Goal: Task Accomplishment & Management: Complete application form

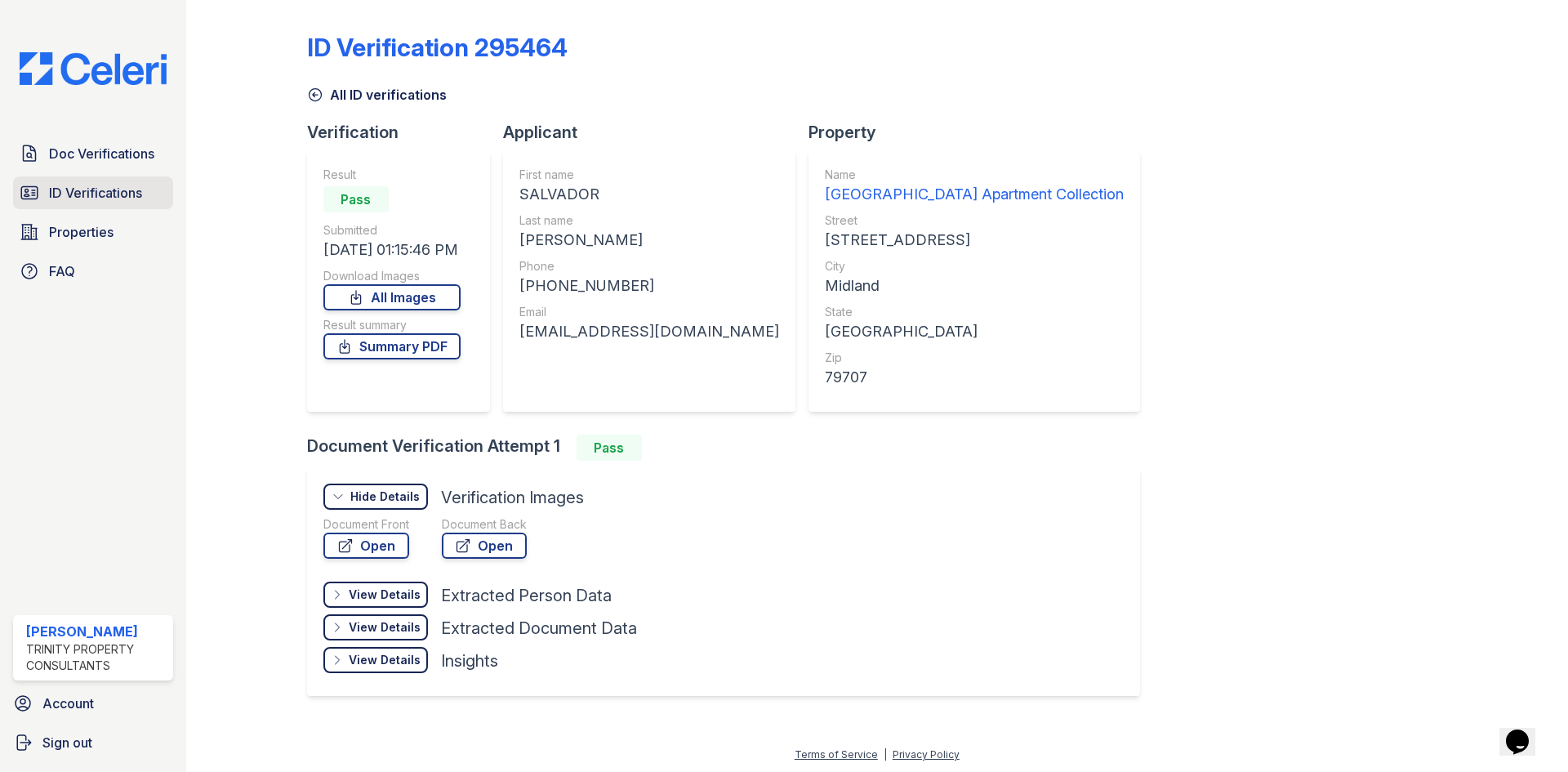
click at [101, 184] on span "ID Verifications" at bounding box center [95, 192] width 93 height 19
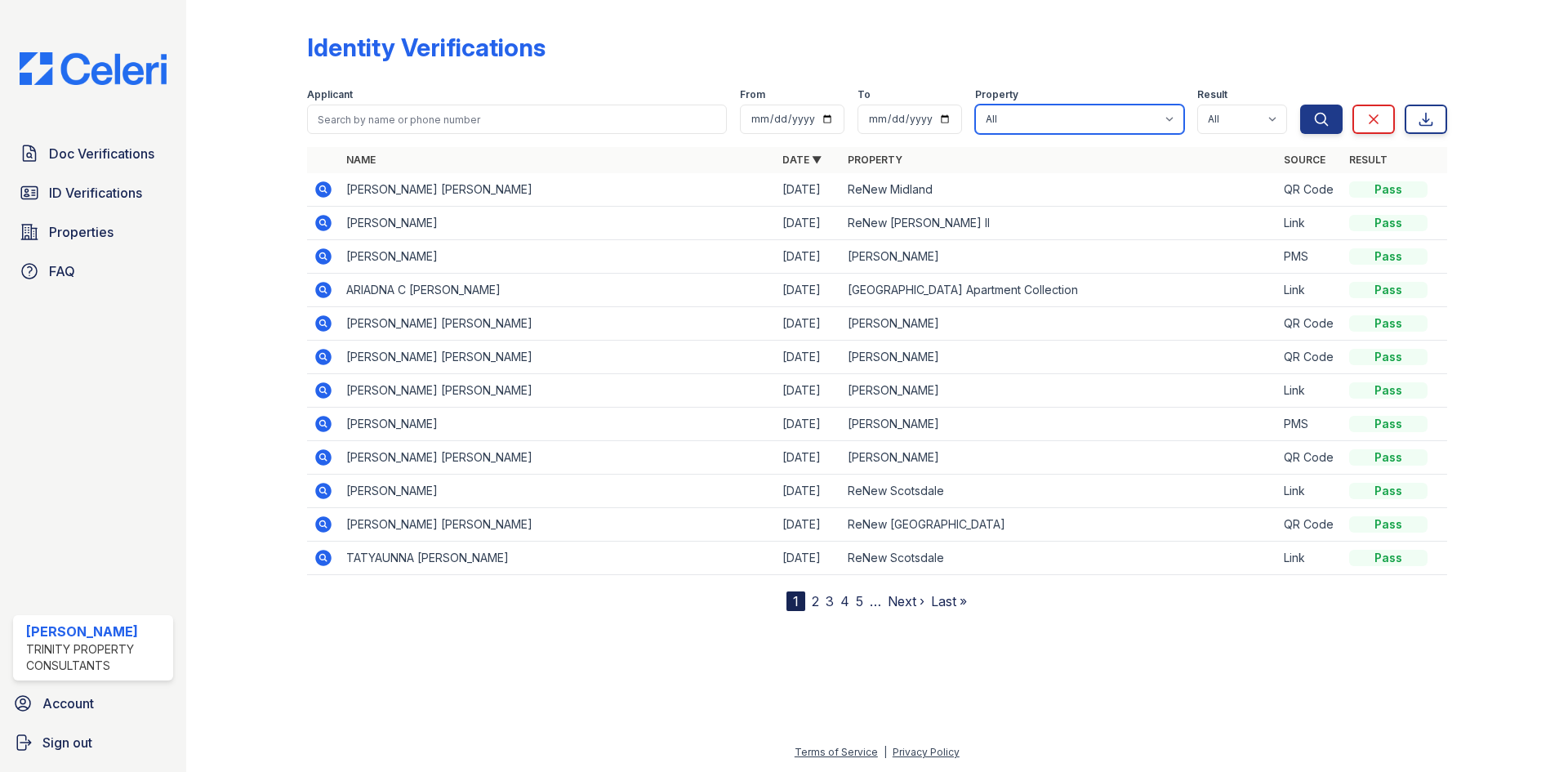
click at [1054, 124] on select "All Alturas Andrews Alturas Eleventh Alturas Penbrook ReNew Andrews Apartment C…" at bounding box center [1080, 119] width 209 height 29
select select "73"
click at [977, 105] on select "All Alturas Andrews Alturas Eleventh Alturas Penbrook ReNew Andrews Apartment C…" at bounding box center [1080, 119] width 209 height 29
click at [1314, 129] on button "Search" at bounding box center [1322, 119] width 43 height 29
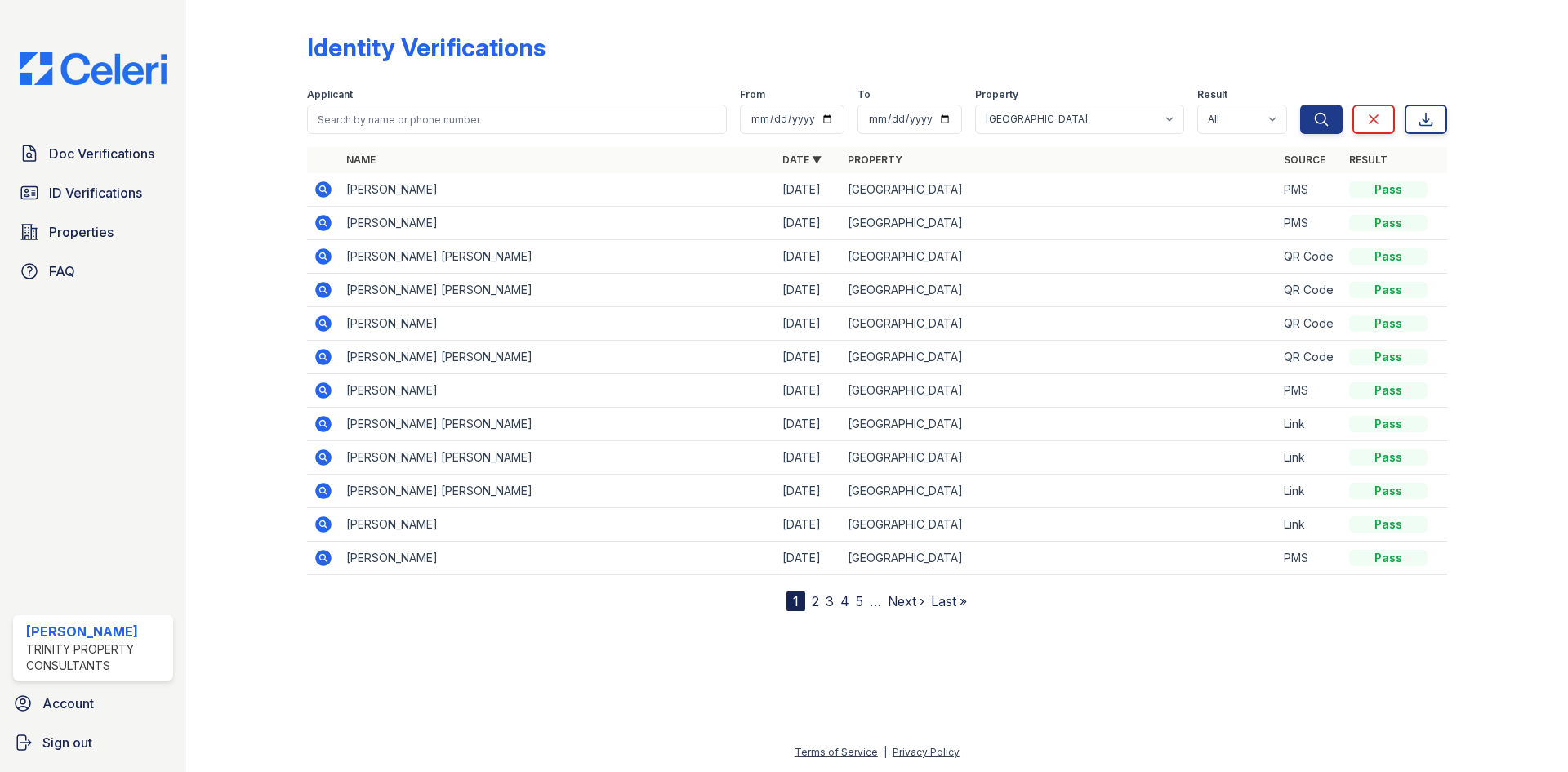
click at [325, 192] on icon at bounding box center [324, 190] width 16 height 16
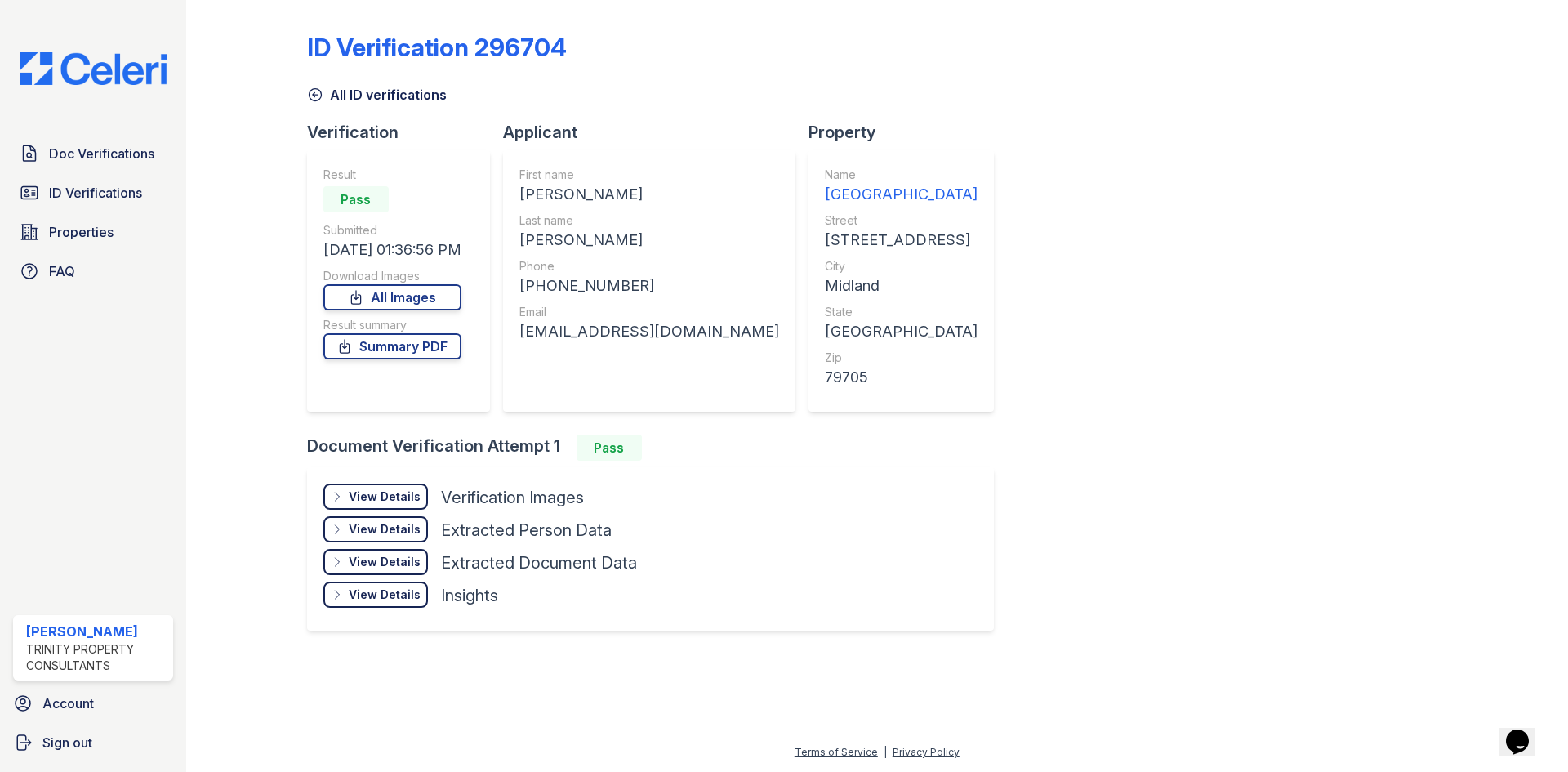
click at [377, 493] on div "View Details" at bounding box center [384, 496] width 72 height 16
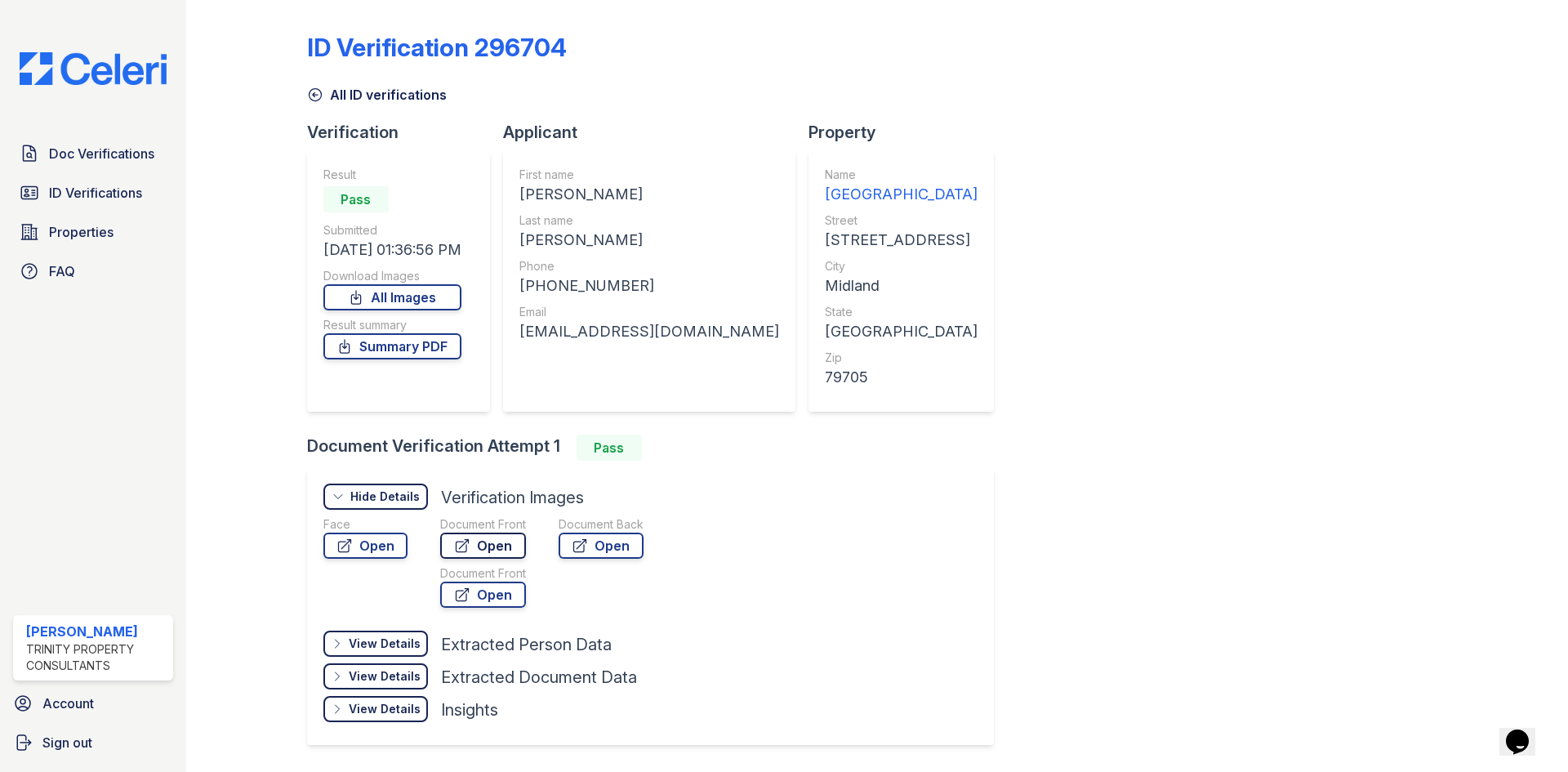
click at [457, 541] on icon at bounding box center [462, 545] width 16 height 16
click at [377, 554] on link "Open" at bounding box center [365, 545] width 84 height 26
click at [490, 544] on link "Open" at bounding box center [483, 545] width 86 height 26
click at [414, 303] on link "All Images" at bounding box center [393, 297] width 138 height 26
click at [361, 293] on icon at bounding box center [356, 297] width 9 height 13
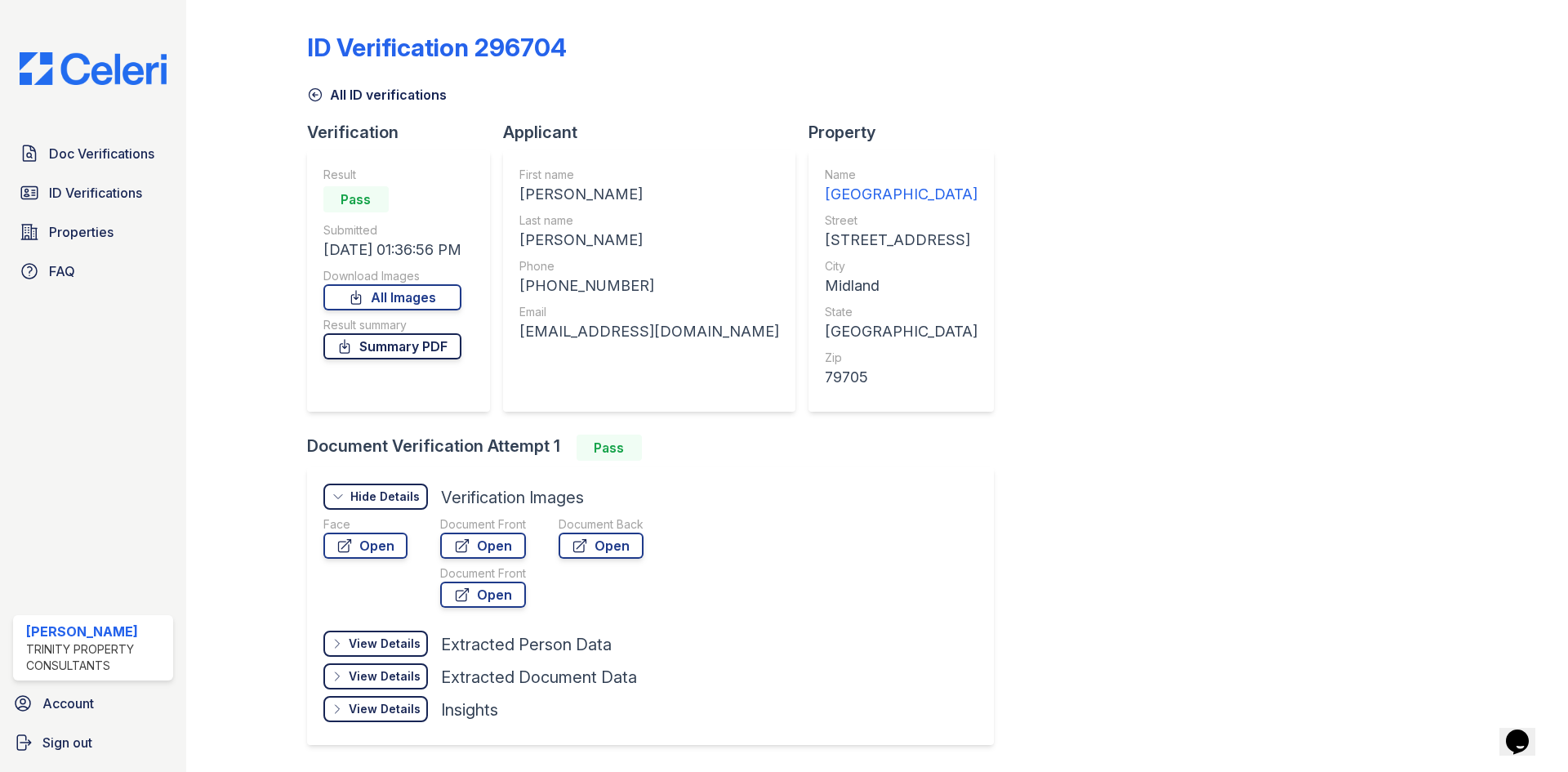
click at [390, 348] on link "Summary PDF" at bounding box center [393, 346] width 138 height 26
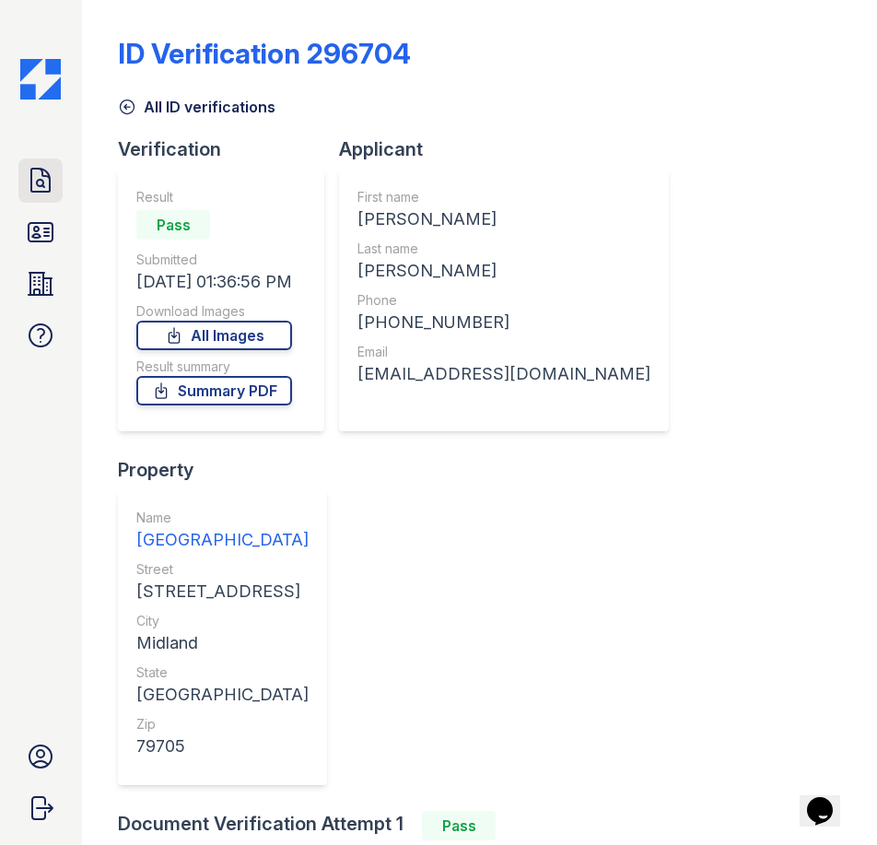
click at [40, 187] on icon at bounding box center [40, 180] width 29 height 29
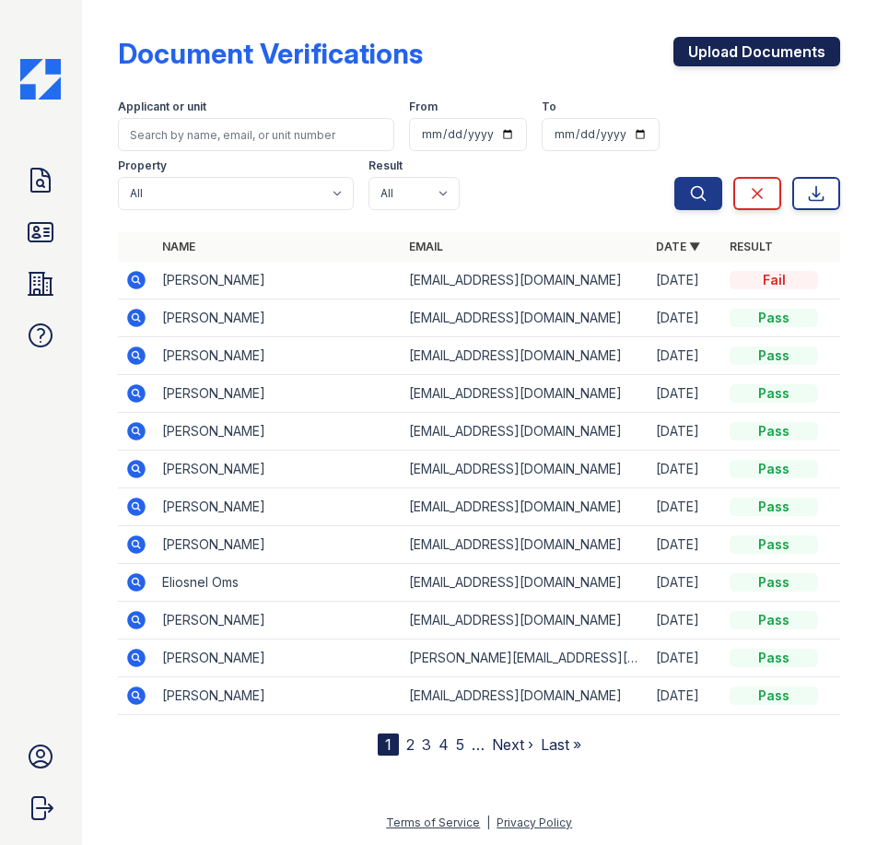
click at [805, 55] on link "Upload Documents" at bounding box center [756, 51] width 167 height 29
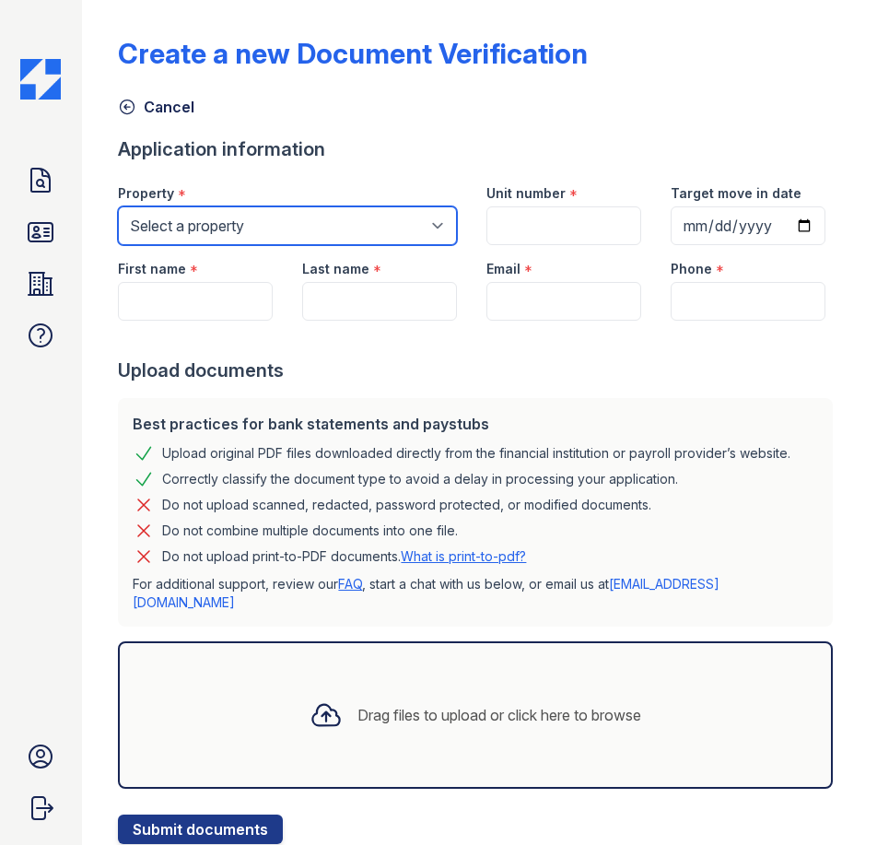
click at [201, 234] on select "Select a property [GEOGRAPHIC_DATA][PERSON_NAME] Alturas Eleventh [GEOGRAPHIC_D…" at bounding box center [287, 225] width 339 height 39
select select "63"
click at [118, 206] on select "Select a property [GEOGRAPHIC_DATA][PERSON_NAME] Alturas Eleventh [GEOGRAPHIC_D…" at bounding box center [287, 225] width 339 height 39
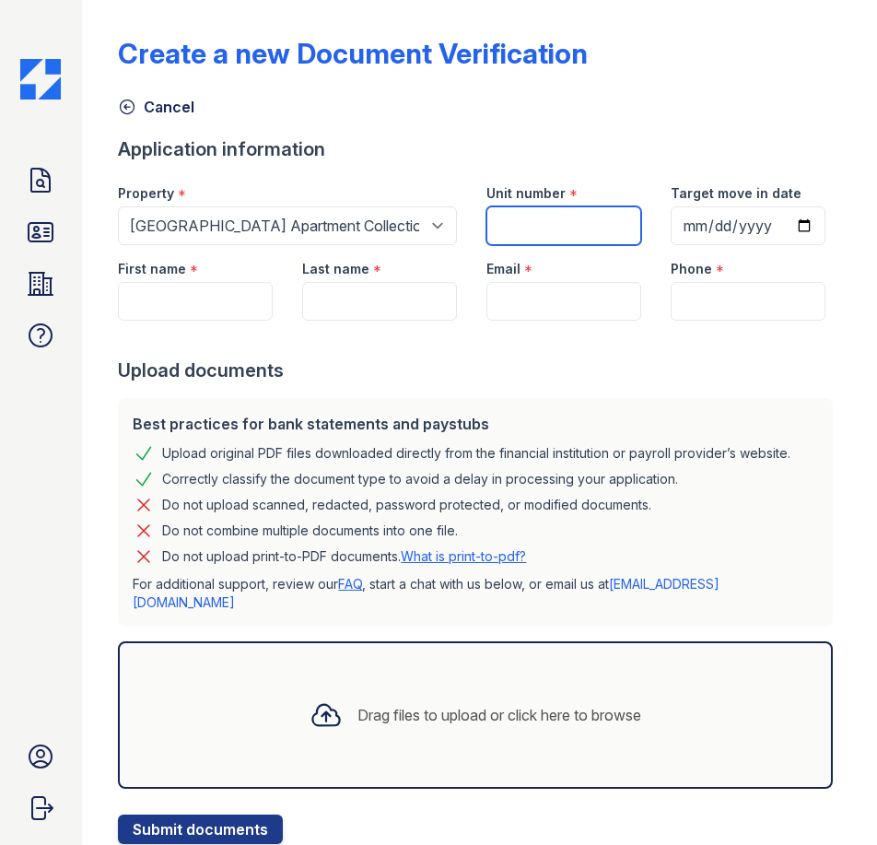
click at [573, 230] on input "Unit number" at bounding box center [563, 225] width 155 height 39
type input "287"
click at [209, 321] on input "First name" at bounding box center [195, 301] width 155 height 39
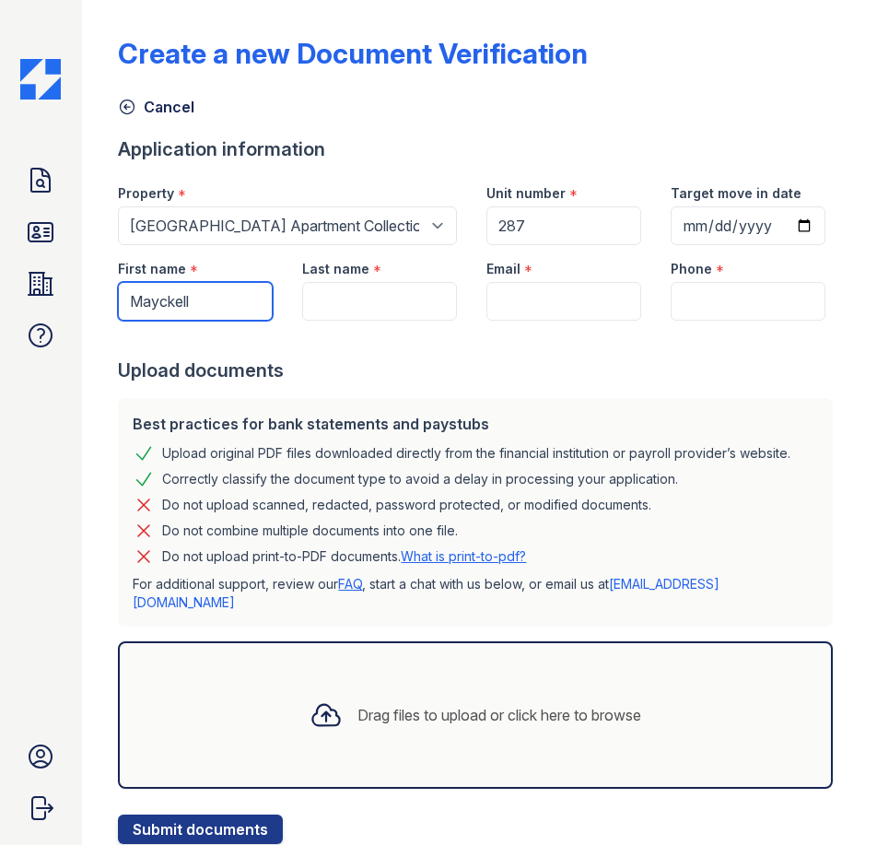
type input "Mayckell"
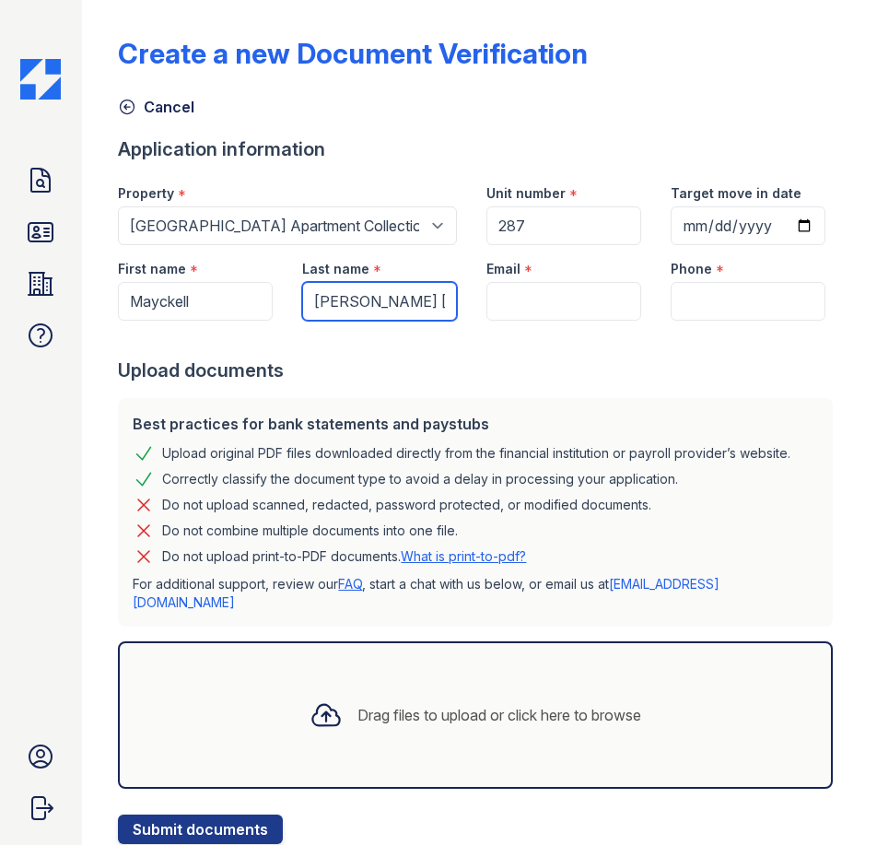
type input "[PERSON_NAME] [PERSON_NAME]"
click at [530, 321] on input "Email" at bounding box center [563, 301] width 155 height 39
click at [517, 321] on input "Email" at bounding box center [563, 301] width 155 height 39
paste input "[EMAIL_ADDRESS][DOMAIN_NAME]"
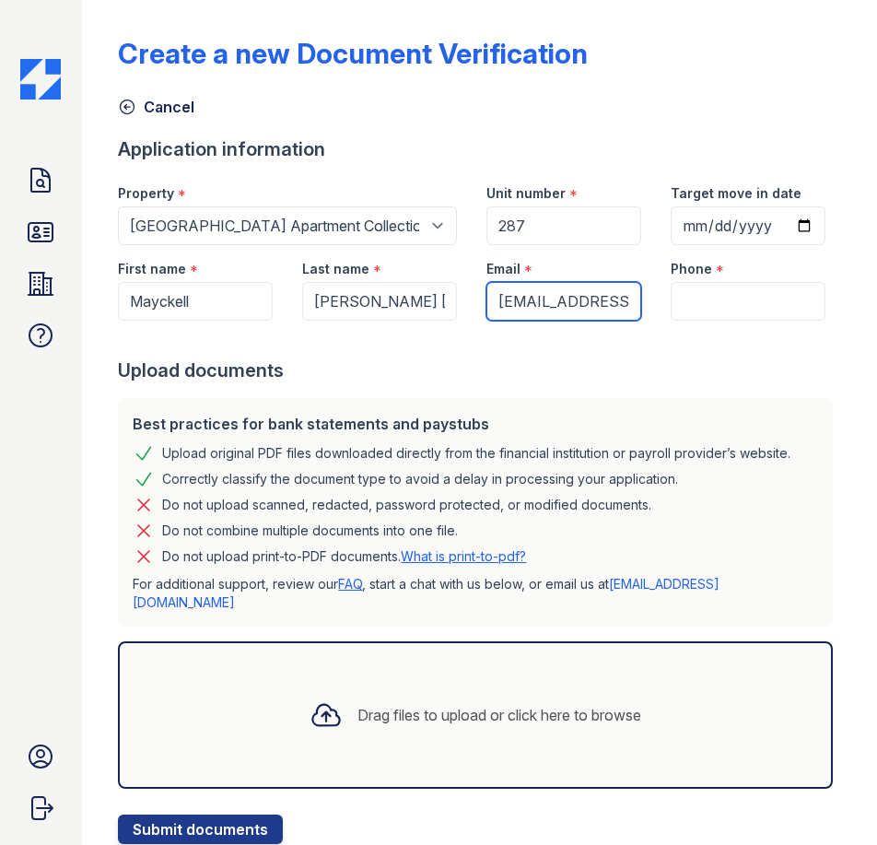
scroll to position [0, 95]
type input "[EMAIL_ADDRESS][DOMAIN_NAME]"
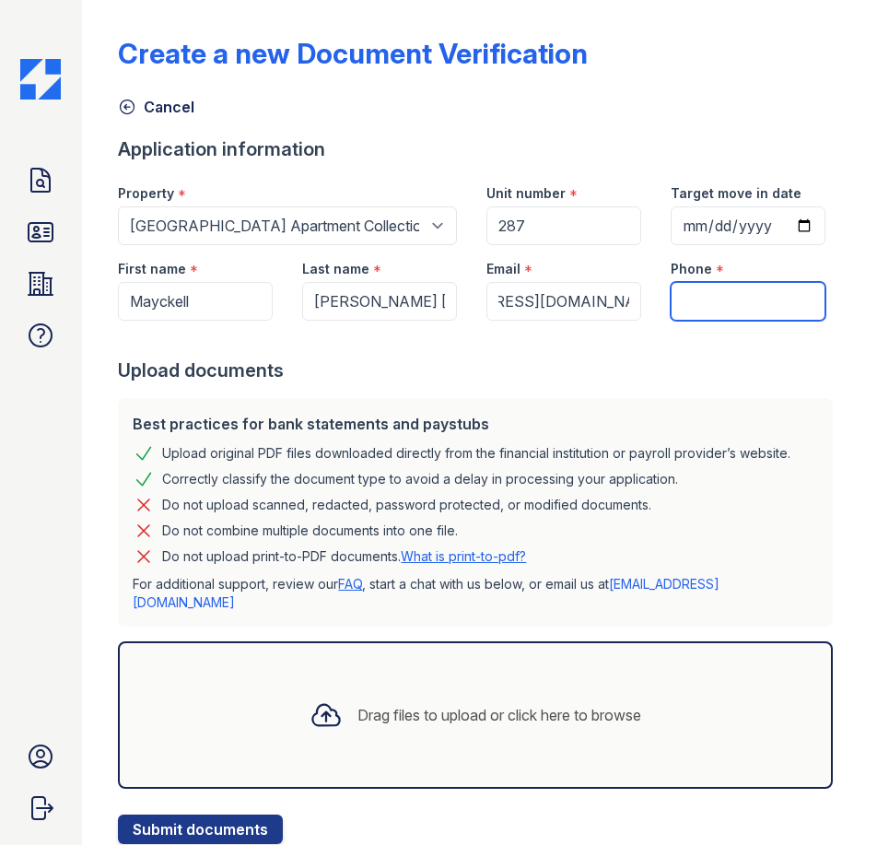
click at [722, 321] on input "Phone" at bounding box center [748, 301] width 155 height 39
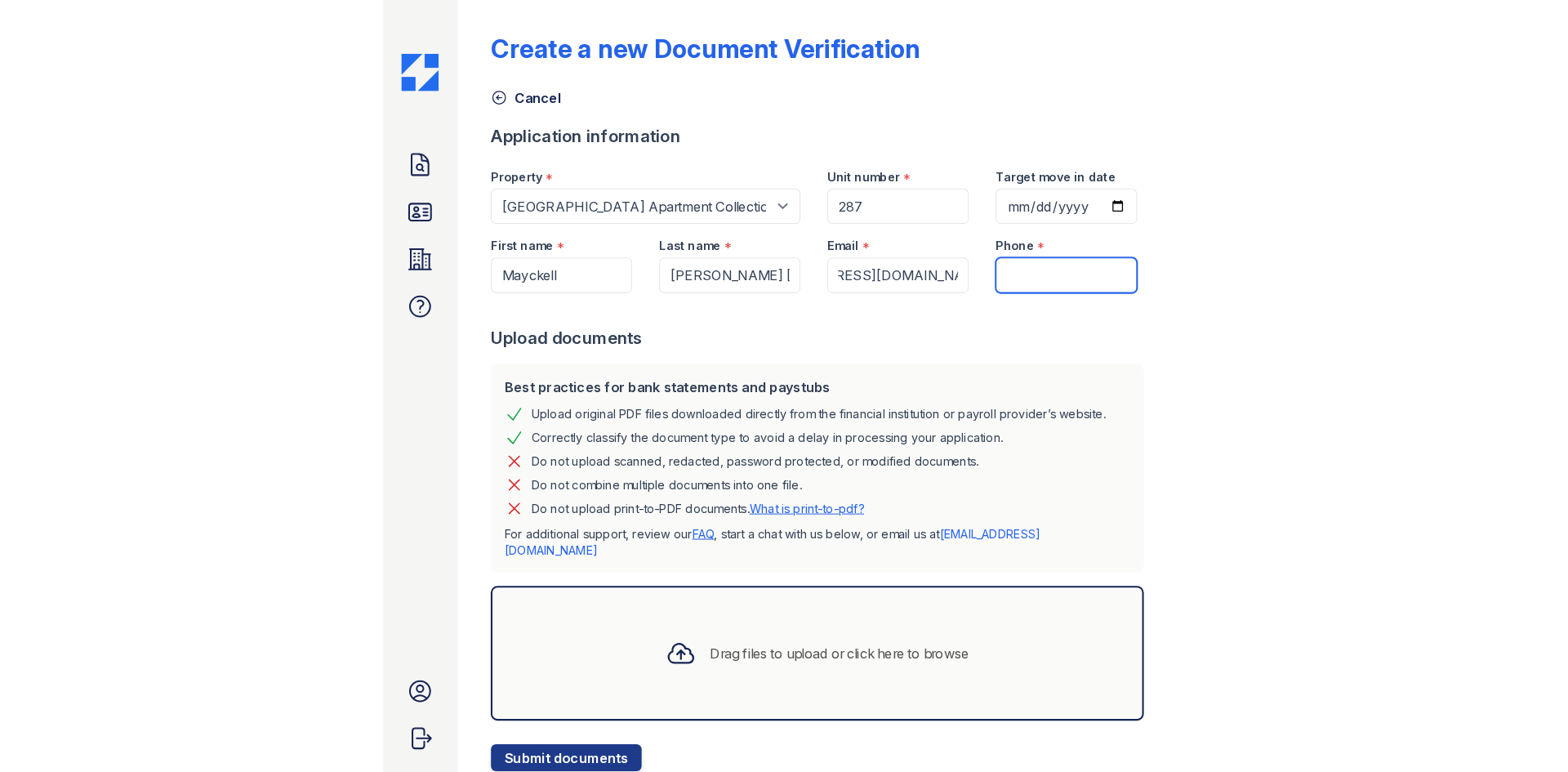
scroll to position [0, 0]
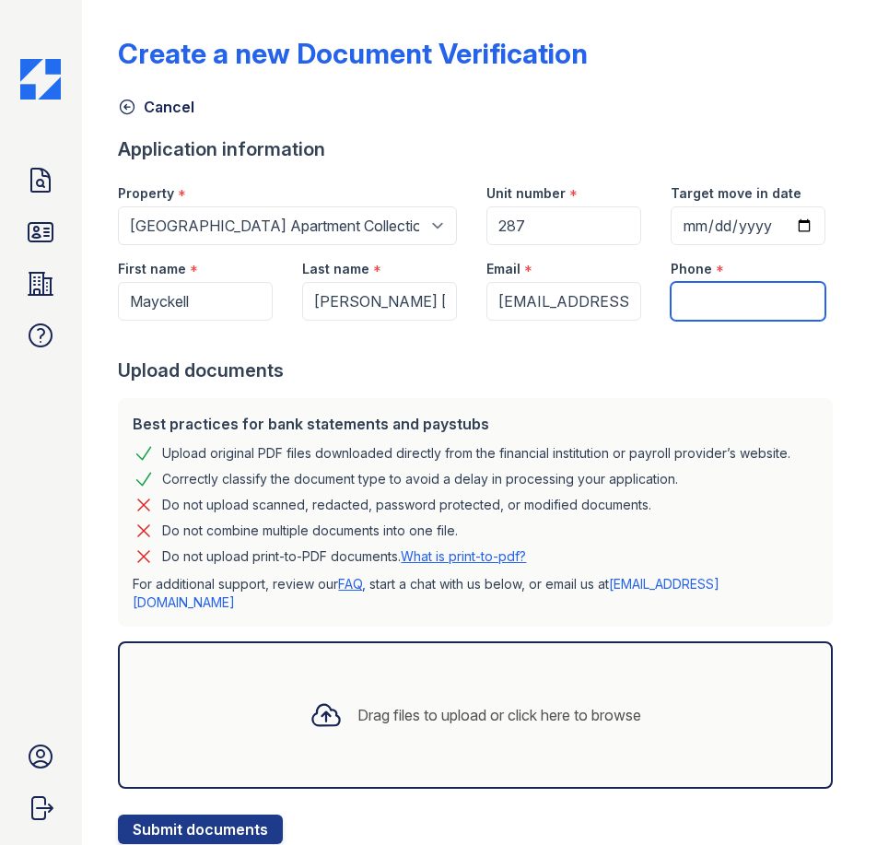
click at [750, 321] on input "Phone" at bounding box center [748, 301] width 155 height 39
paste input "[PHONE_NUMBER]"
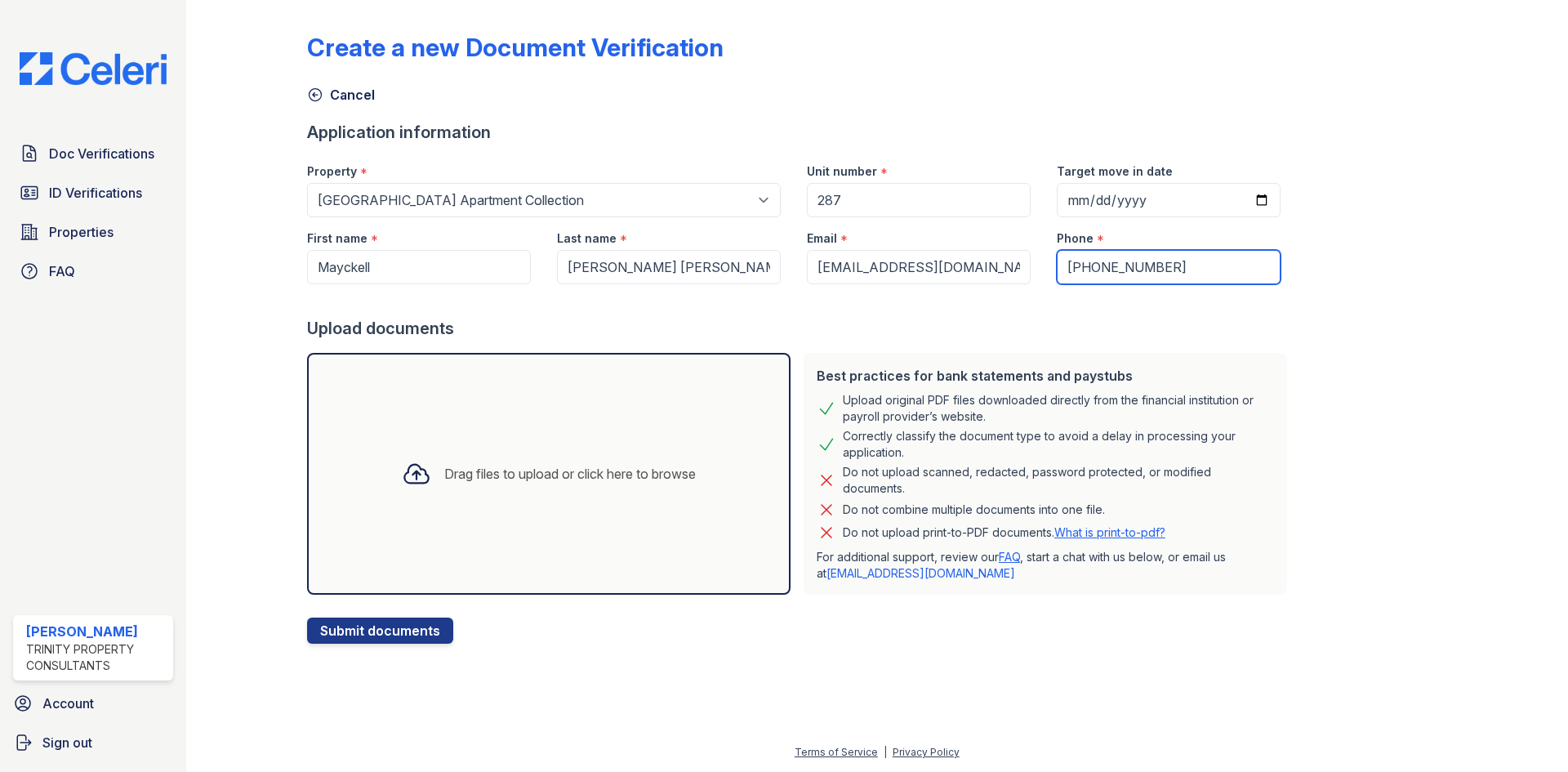
type input "[PHONE_NUMBER]"
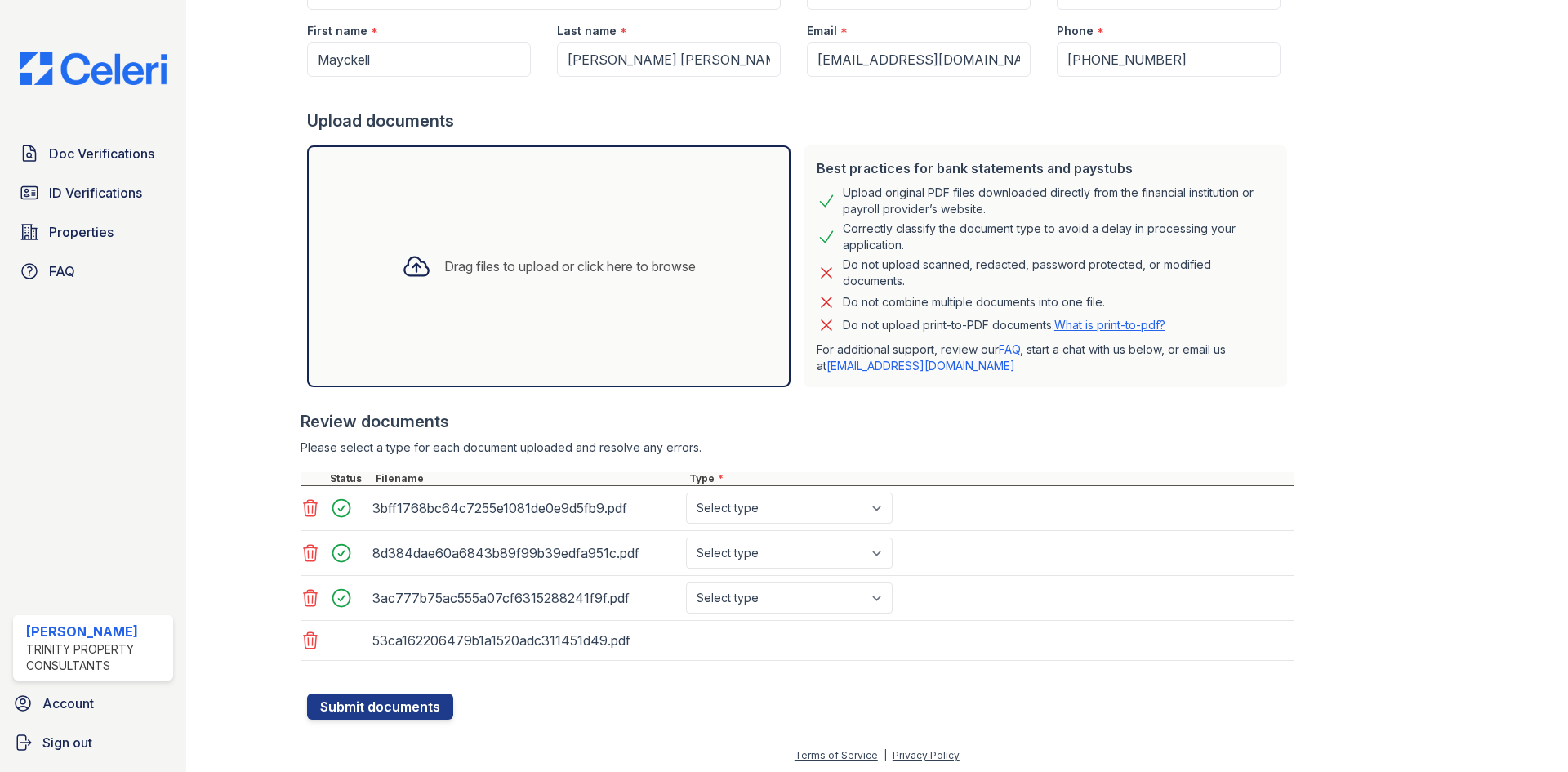
scroll to position [211, 0]
click at [753, 507] on select "Select type Paystub Bank Statement Offer Letter Tax Documents Benefit Award Let…" at bounding box center [789, 504] width 207 height 31
select select "paystub"
click at [686, 489] on select "Select type Paystub Bank Statement Offer Letter Tax Documents Benefit Award Let…" at bounding box center [789, 504] width 207 height 31
click at [767, 536] on select "Select type Paystub Bank Statement Offer Letter Tax Documents Benefit Award Let…" at bounding box center [789, 550] width 207 height 31
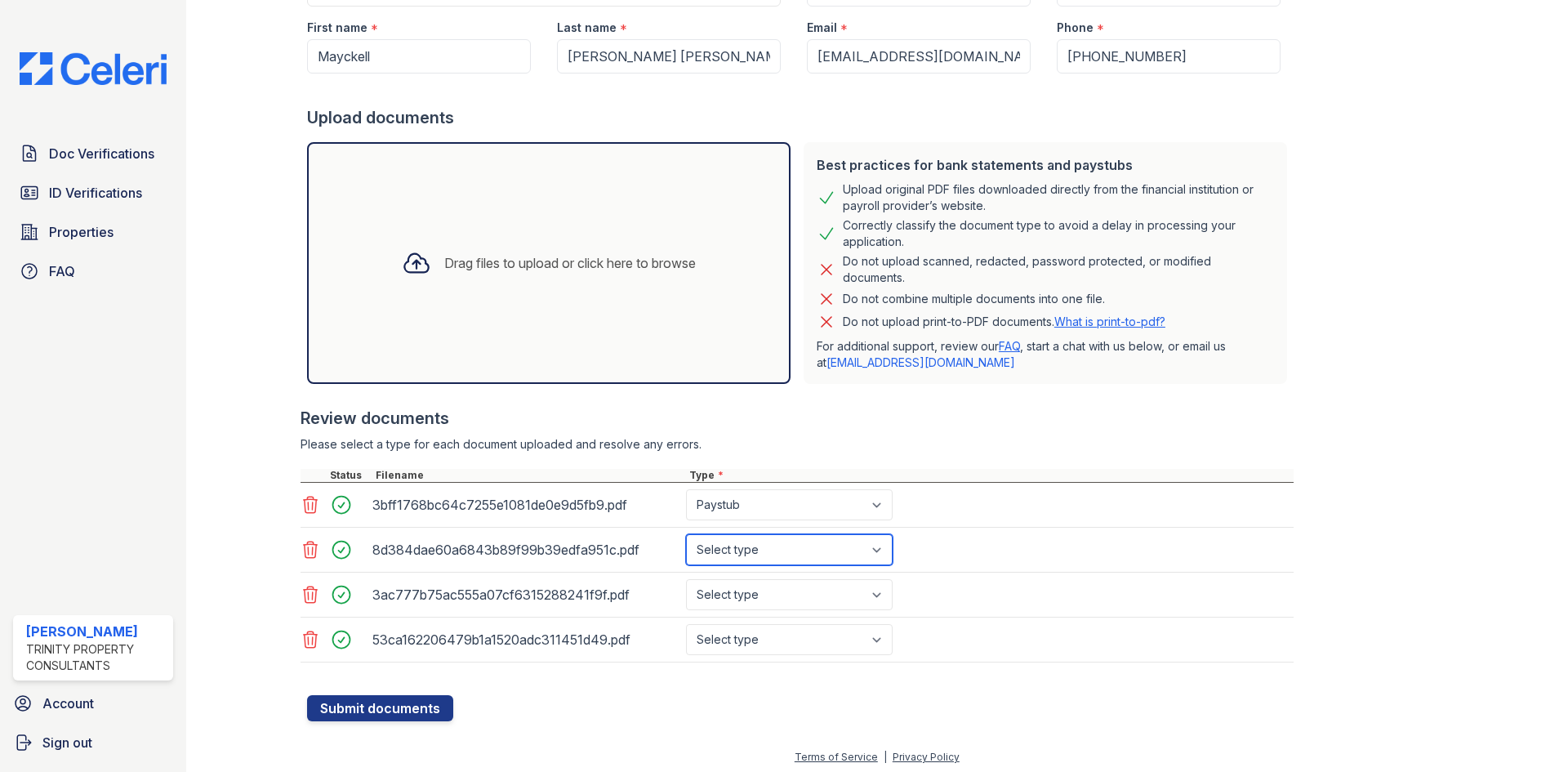
select select "paystub"
click at [686, 534] on select "Select type Paystub Bank Statement Offer Letter Tax Documents Benefit Award Let…" at bounding box center [789, 550] width 207 height 31
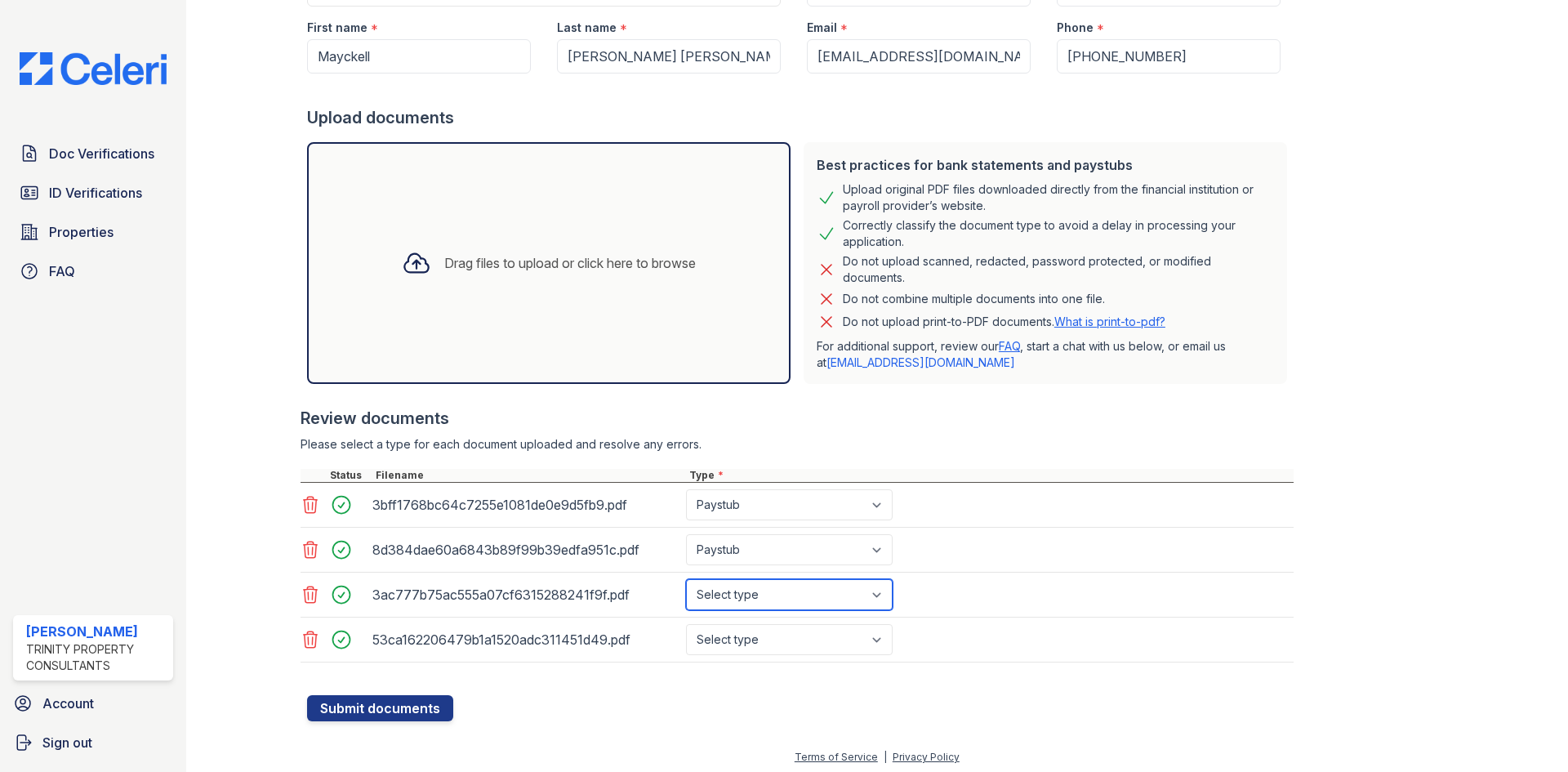
click at [761, 591] on select "Select type Paystub Bank Statement Offer Letter Tax Documents Benefit Award Let…" at bounding box center [789, 594] width 207 height 31
select select "paystub"
click at [686, 579] on select "Select type Paystub Bank Statement Offer Letter Tax Documents Benefit Award Let…" at bounding box center [789, 594] width 207 height 31
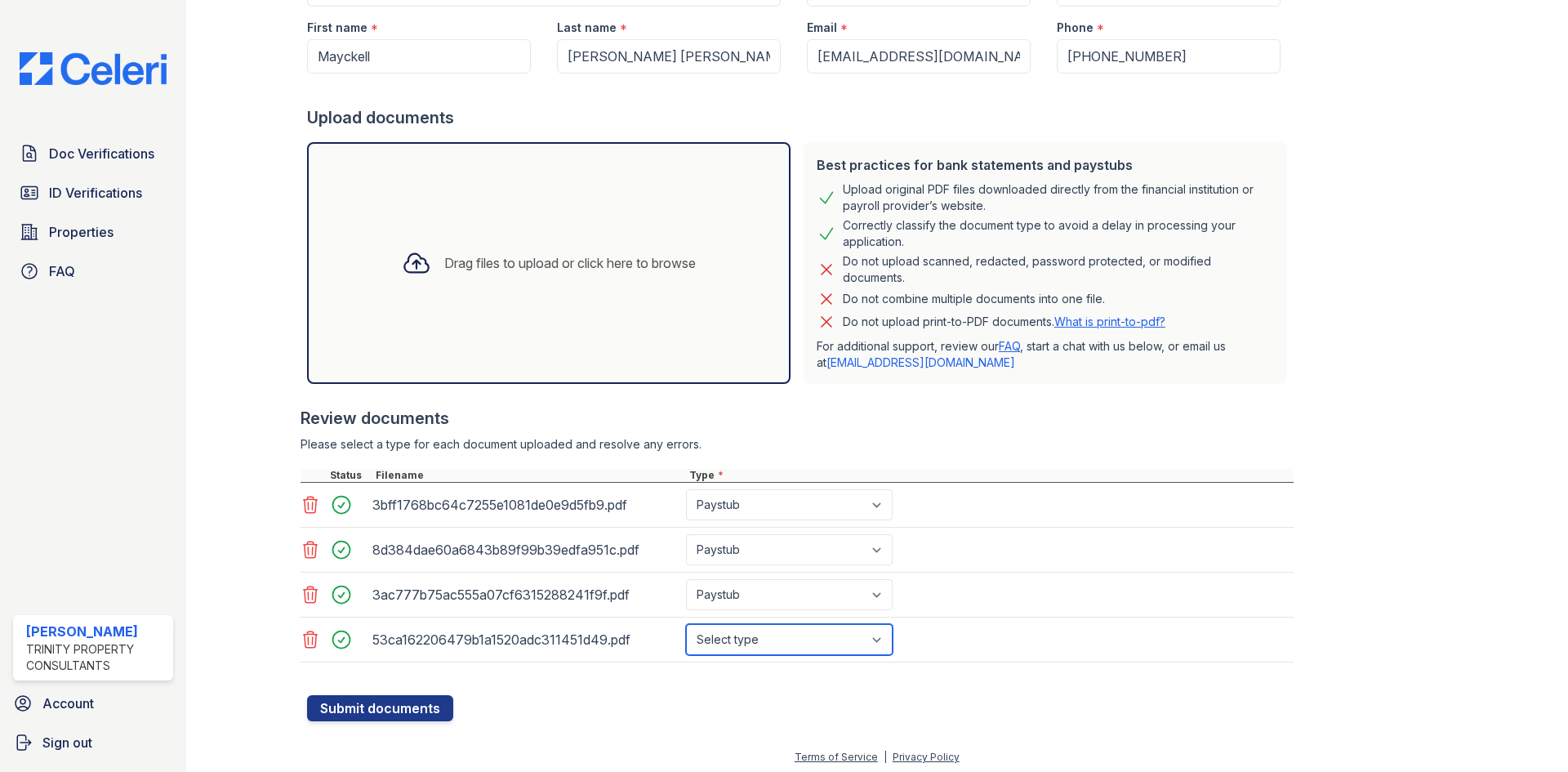
drag, startPoint x: 773, startPoint y: 638, endPoint x: 770, endPoint y: 630, distance: 8.5
click at [773, 639] on select "Select type Paystub Bank Statement Offer Letter Tax Documents Benefit Award Let…" at bounding box center [789, 639] width 207 height 31
select select "paystub"
click at [686, 624] on select "Select type Paystub Bank Statement Offer Letter Tax Documents Benefit Award Let…" at bounding box center [789, 639] width 207 height 31
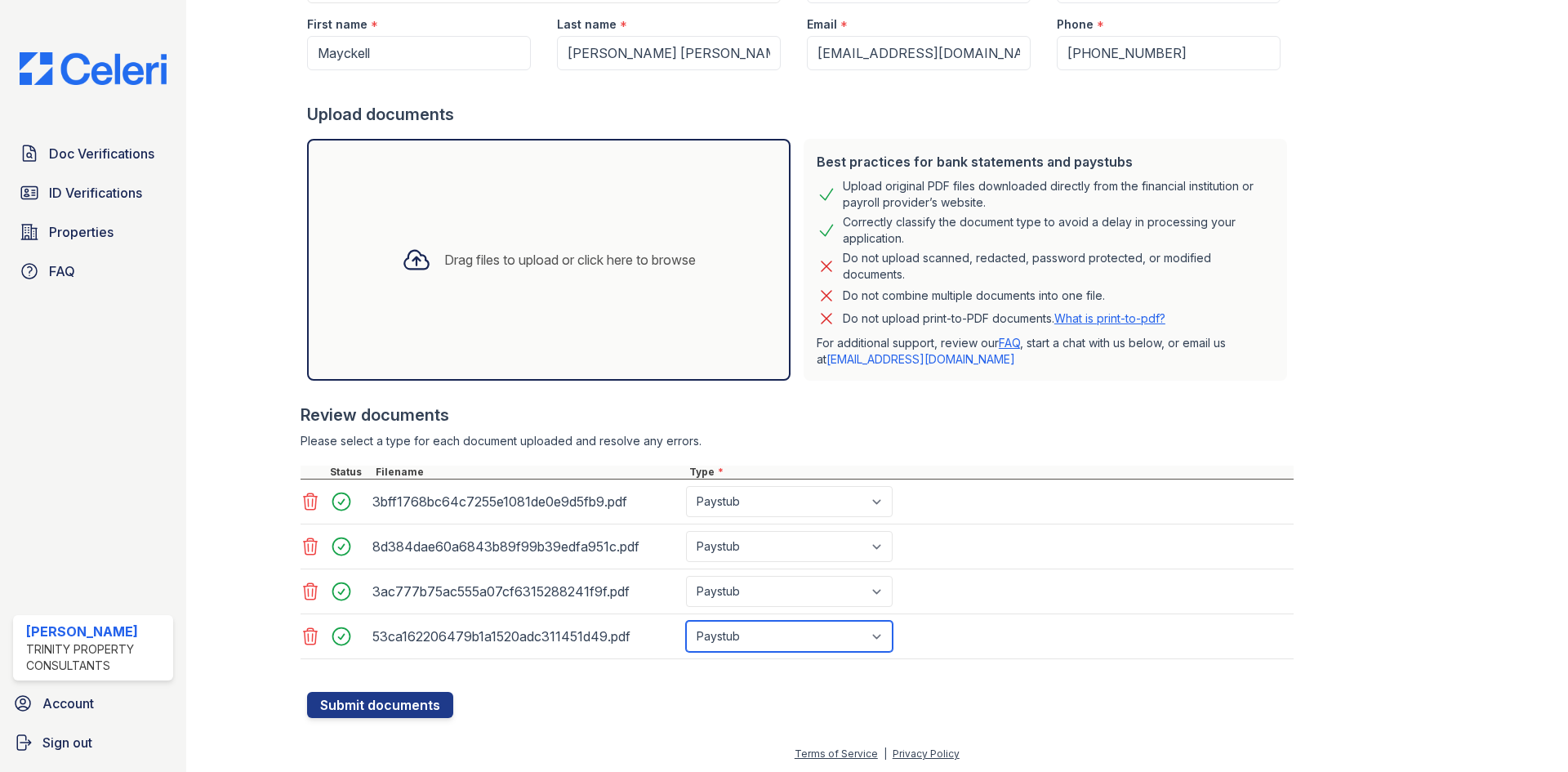
scroll to position [215, 0]
click at [379, 696] on button "Submit documents" at bounding box center [379, 702] width 146 height 26
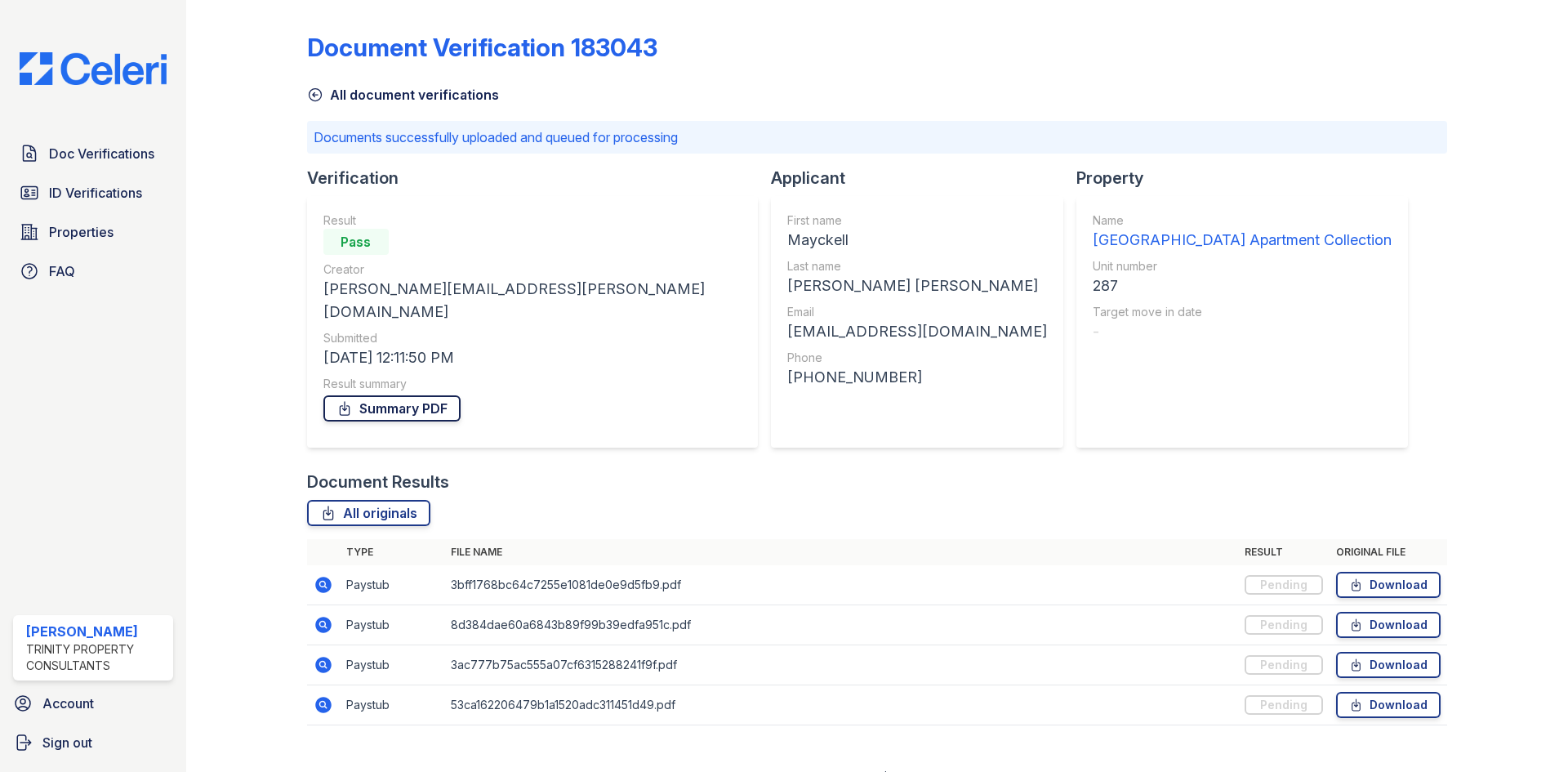
drag, startPoint x: 388, startPoint y: 389, endPoint x: 387, endPoint y: 376, distance: 13.0
click at [388, 395] on link "Summary PDF" at bounding box center [392, 408] width 137 height 26
